Goal: Navigation & Orientation: Understand site structure

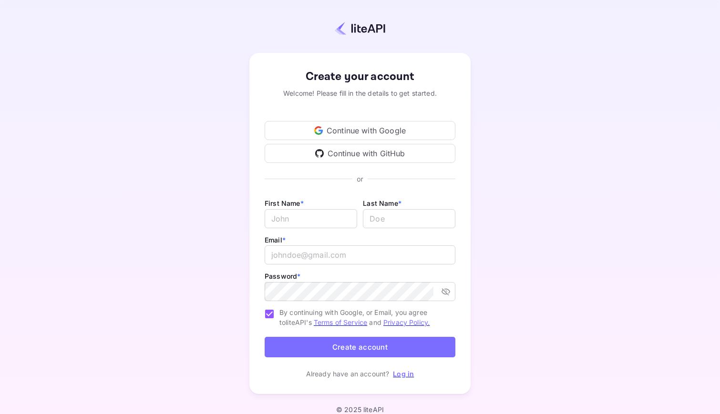
click at [355, 127] on div "Continue with Google" at bounding box center [360, 130] width 191 height 19
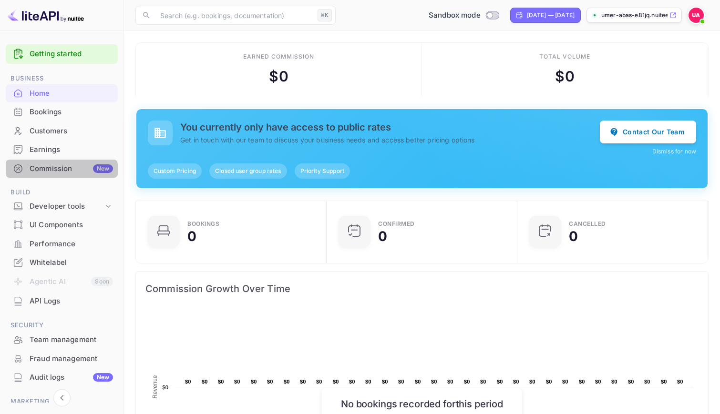
click at [61, 172] on div "Commission New" at bounding box center [71, 169] width 83 height 11
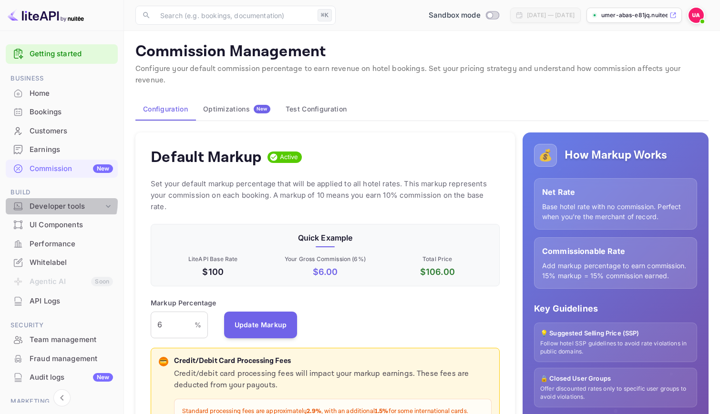
click at [61, 203] on div "Developer tools" at bounding box center [67, 206] width 74 height 11
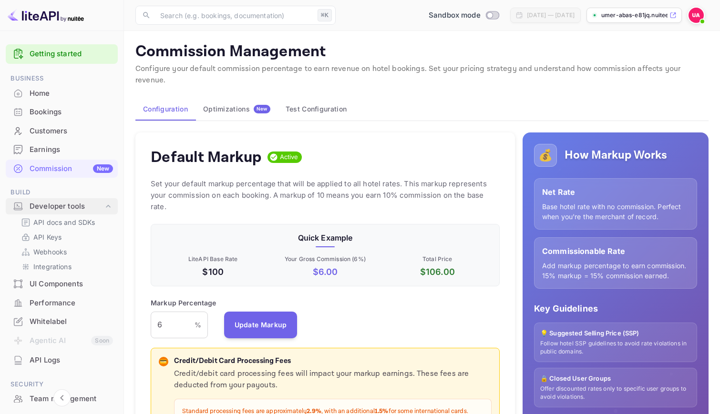
click at [68, 204] on div "Developer tools" at bounding box center [67, 206] width 74 height 11
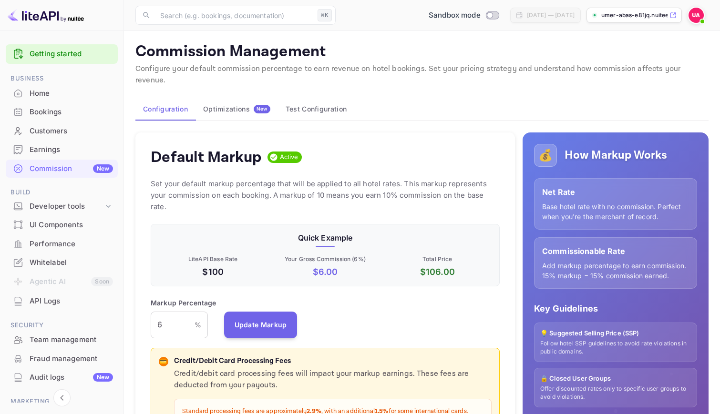
click at [62, 258] on div "Whitelabel" at bounding box center [71, 262] width 83 height 11
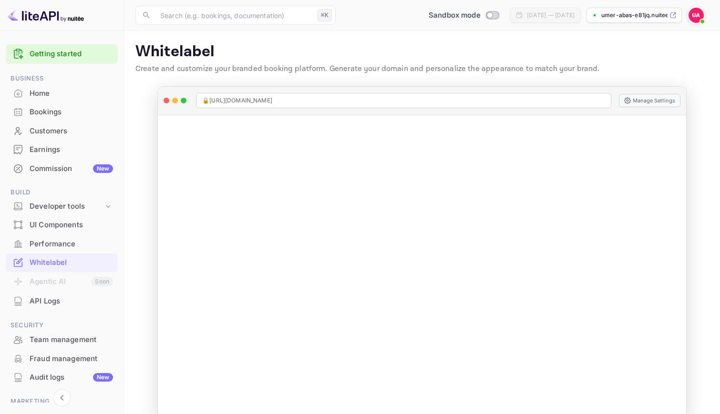
click at [65, 59] on link "Getting started" at bounding box center [71, 54] width 83 height 11
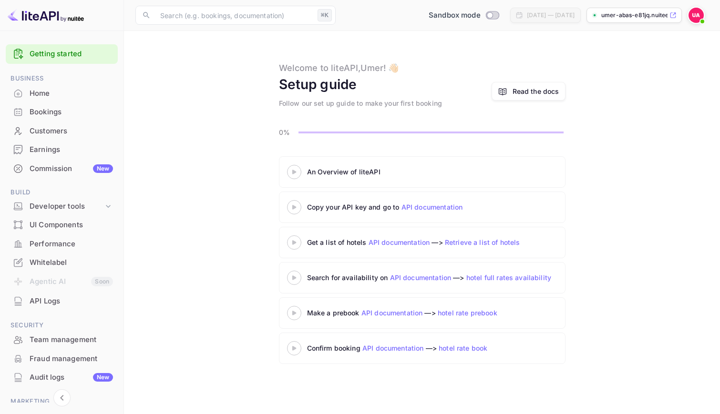
click at [665, 15] on p "umer-abas-e81jq.nuitee..." at bounding box center [634, 15] width 66 height 9
click at [103, 206] on icon at bounding box center [108, 207] width 10 height 10
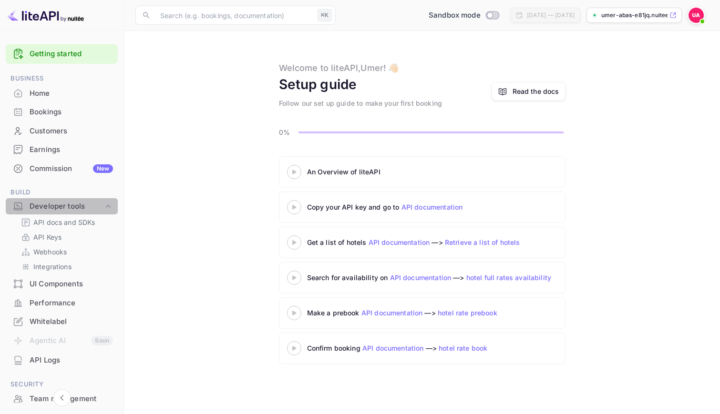
click at [103, 206] on icon at bounding box center [108, 207] width 10 height 10
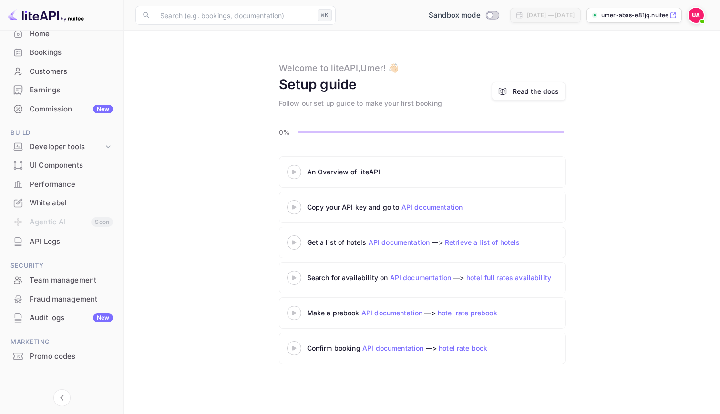
scroll to position [64, 0]
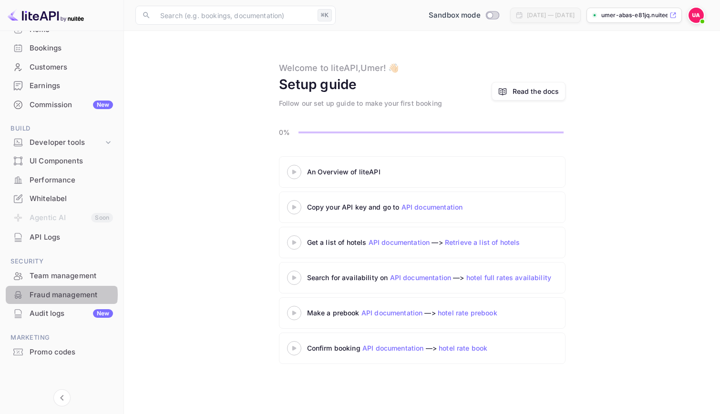
click at [61, 295] on div "Fraud management" at bounding box center [71, 295] width 83 height 11
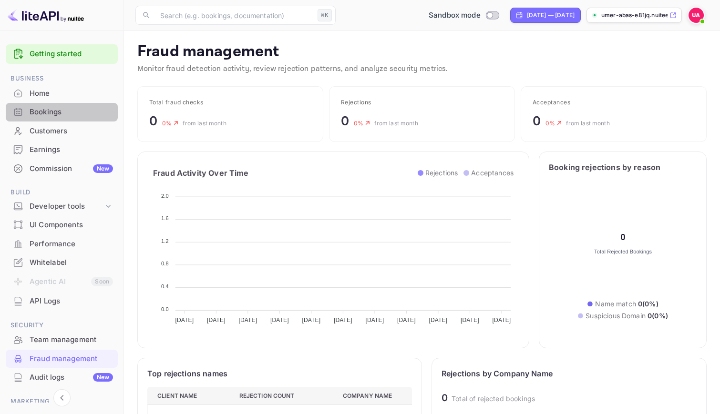
click at [64, 112] on div "Bookings" at bounding box center [71, 112] width 83 height 11
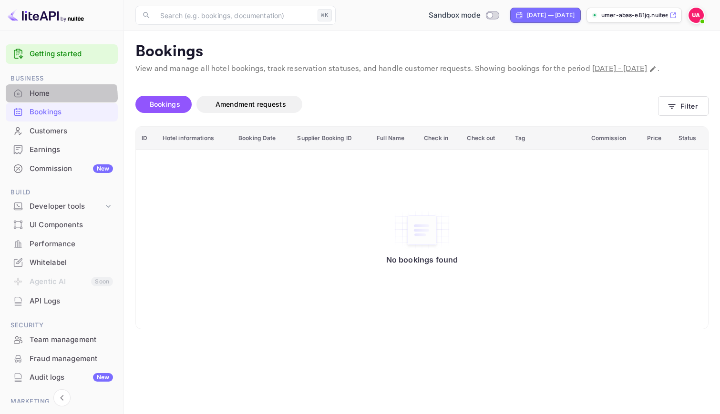
click at [59, 98] on div "Home" at bounding box center [71, 93] width 83 height 11
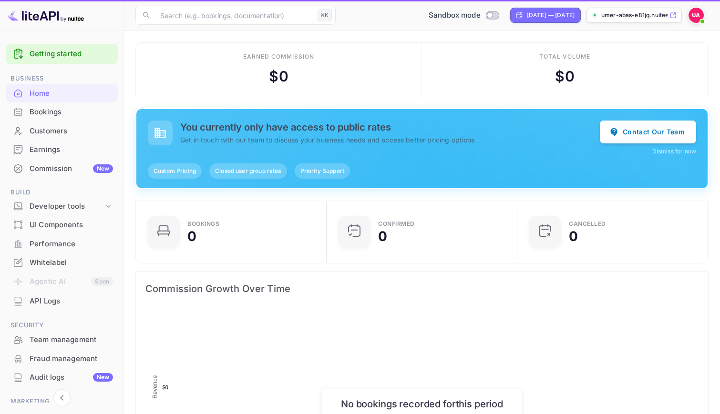
scroll to position [155, 185]
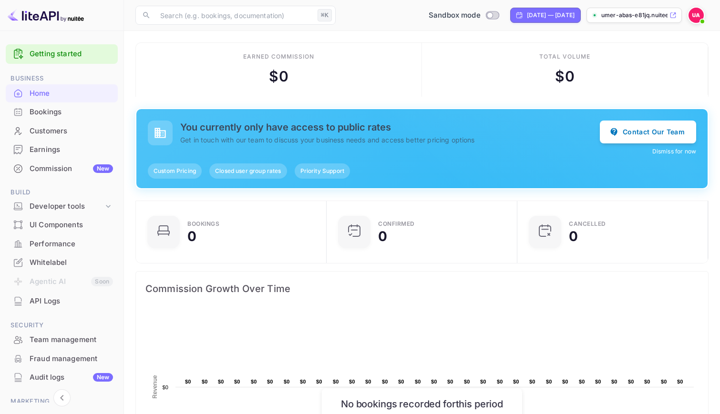
click at [669, 148] on button "Dismiss for now" at bounding box center [674, 151] width 44 height 9
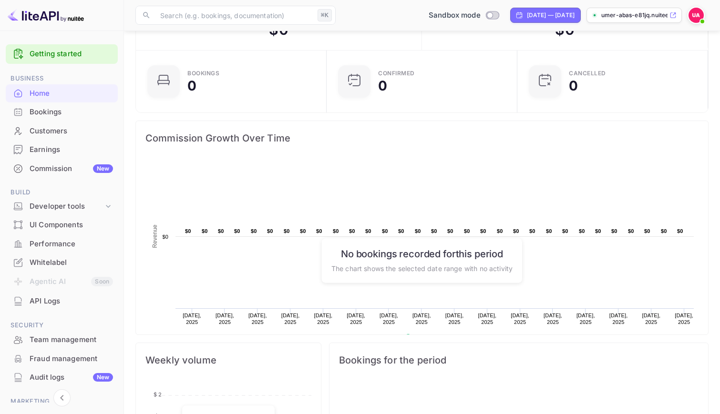
scroll to position [0, 0]
